Goal: Transaction & Acquisition: Purchase product/service

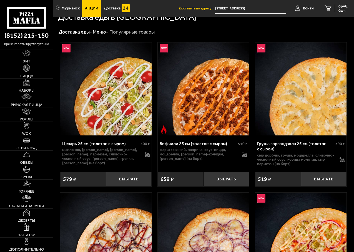
scroll to position [167, 0]
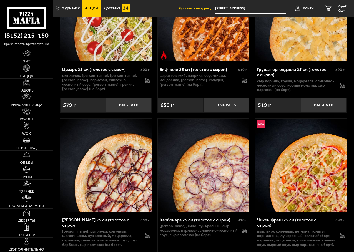
click at [30, 84] on link "Наборы" at bounding box center [26, 86] width 53 height 14
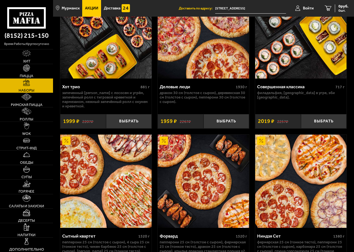
scroll to position [1222, 0]
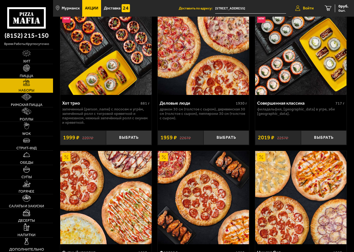
click at [310, 10] on span "Войти" at bounding box center [308, 8] width 11 height 4
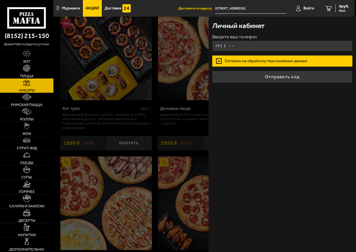
click at [246, 43] on input "+7 ( ) - -" at bounding box center [282, 46] width 140 height 11
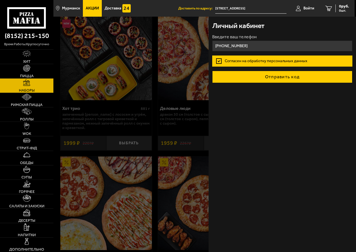
type input "[PHONE_NUMBER]"
click at [277, 80] on button "Отправить код" at bounding box center [282, 77] width 140 height 12
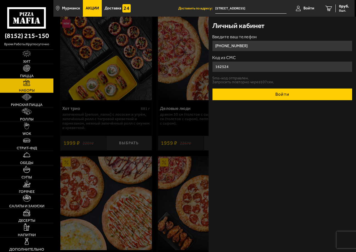
type input "162524"
click at [235, 98] on button "Войти" at bounding box center [282, 94] width 140 height 12
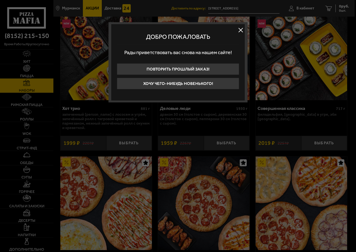
click at [242, 30] on button at bounding box center [240, 30] width 8 height 8
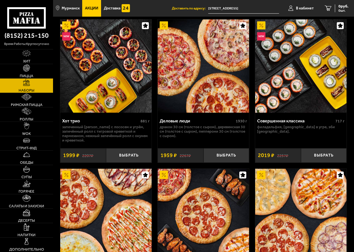
scroll to position [1195, 0]
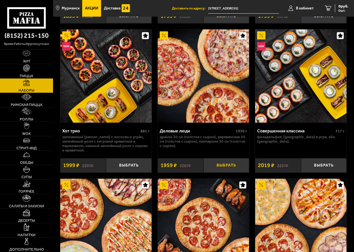
click at [209, 169] on button "Выбрать" at bounding box center [227, 165] width 46 height 15
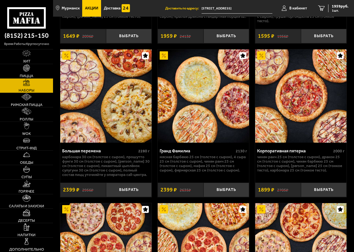
scroll to position [1472, 0]
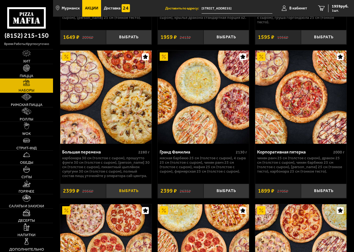
click at [127, 194] on button "Выбрать" at bounding box center [129, 191] width 46 height 15
click at [342, 4] on span "4358 руб." at bounding box center [340, 6] width 17 height 4
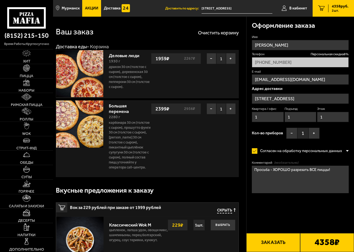
type input "[STREET_ADDRESS]"
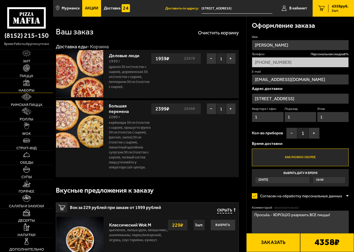
click at [33, 83] on link "Наборы" at bounding box center [26, 86] width 53 height 14
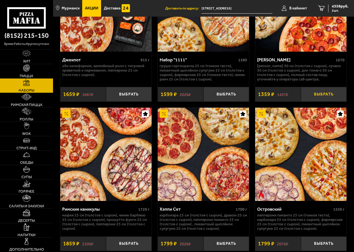
scroll to position [972, 0]
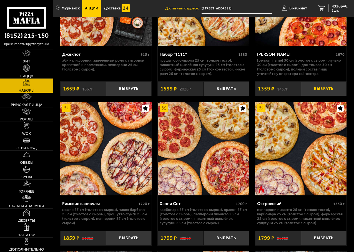
click at [320, 94] on button "Выбрать" at bounding box center [324, 88] width 46 height 15
click at [339, 7] on span "5717 руб." at bounding box center [340, 6] width 17 height 4
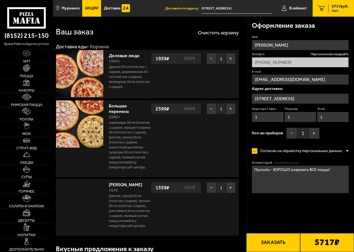
type input "[STREET_ADDRESS]"
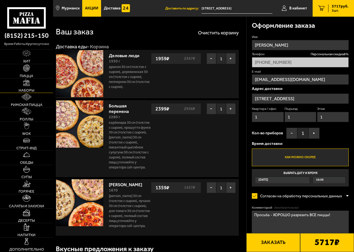
click at [33, 86] on link "Наборы" at bounding box center [26, 86] width 53 height 14
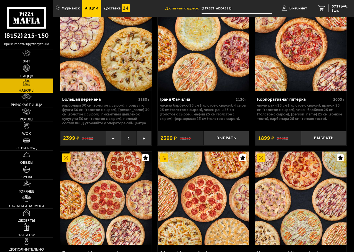
scroll to position [1611, 0]
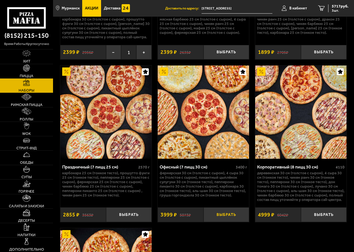
click at [218, 218] on button "Выбрать" at bounding box center [227, 215] width 46 height 15
click at [336, 7] on span "9716 руб." at bounding box center [340, 6] width 17 height 4
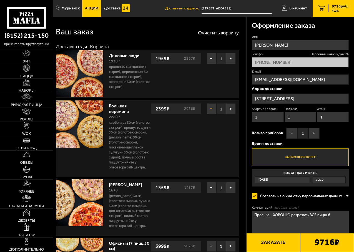
click at [209, 112] on button "−" at bounding box center [212, 108] width 10 height 11
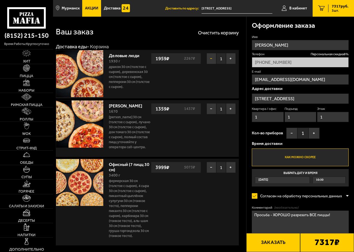
click at [211, 57] on button "−" at bounding box center [212, 58] width 10 height 11
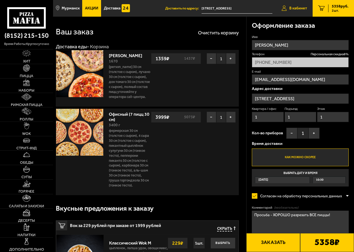
click at [293, 11] on link "В кабинет" at bounding box center [294, 8] width 37 height 17
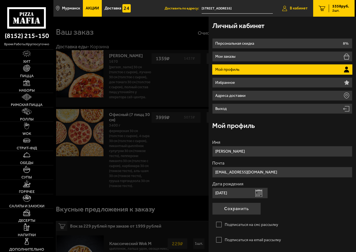
type input "[STREET_ADDRESS]"
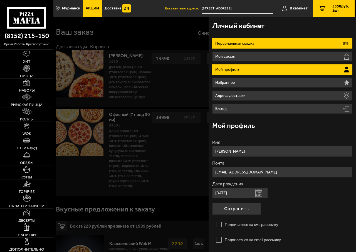
click at [339, 42] on li "Персональная скидка 8%" at bounding box center [282, 43] width 140 height 10
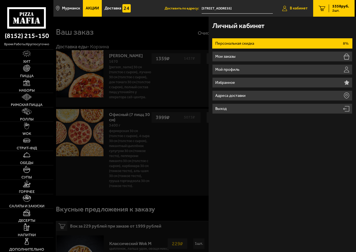
click at [291, 7] on span "В кабинет" at bounding box center [298, 8] width 18 height 4
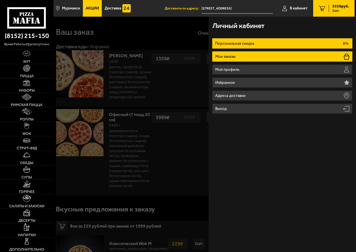
click at [260, 59] on li "Мои заказы" at bounding box center [282, 56] width 140 height 10
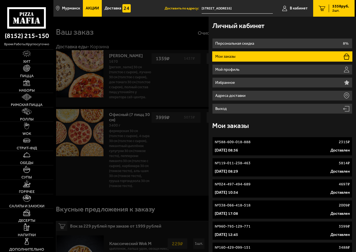
click at [264, 170] on div "[DATE] 08:29 Доставлен" at bounding box center [281, 172] width 135 height 6
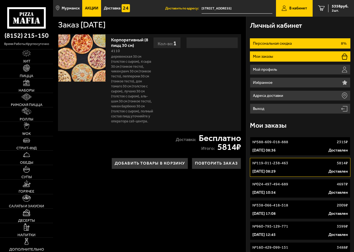
click at [273, 47] on li "Персональная скидка 8%" at bounding box center [300, 43] width 101 height 10
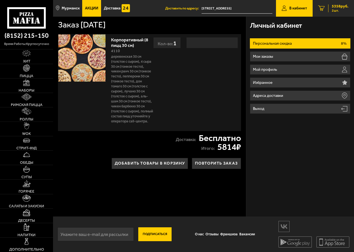
click at [324, 9] on icon "2" at bounding box center [321, 9] width 7 height 6
